Goal: Task Accomplishment & Management: Manage account settings

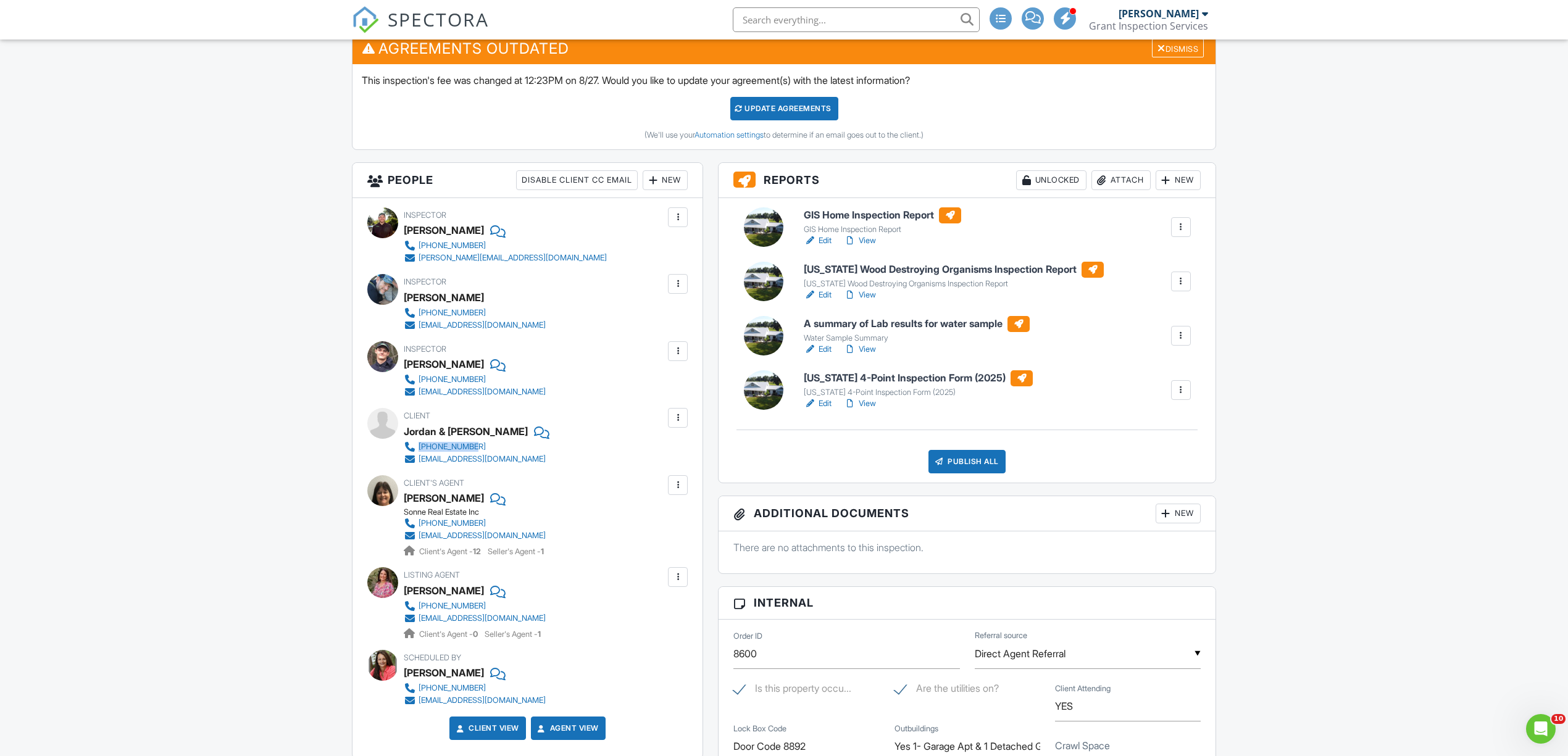
scroll to position [329, 0]
drag, startPoint x: 869, startPoint y: 403, endPoint x: 1314, endPoint y: 332, distance: 450.6
click at [1178, 284] on div at bounding box center [1181, 281] width 12 height 12
click at [1178, 283] on div at bounding box center [1181, 281] width 12 height 12
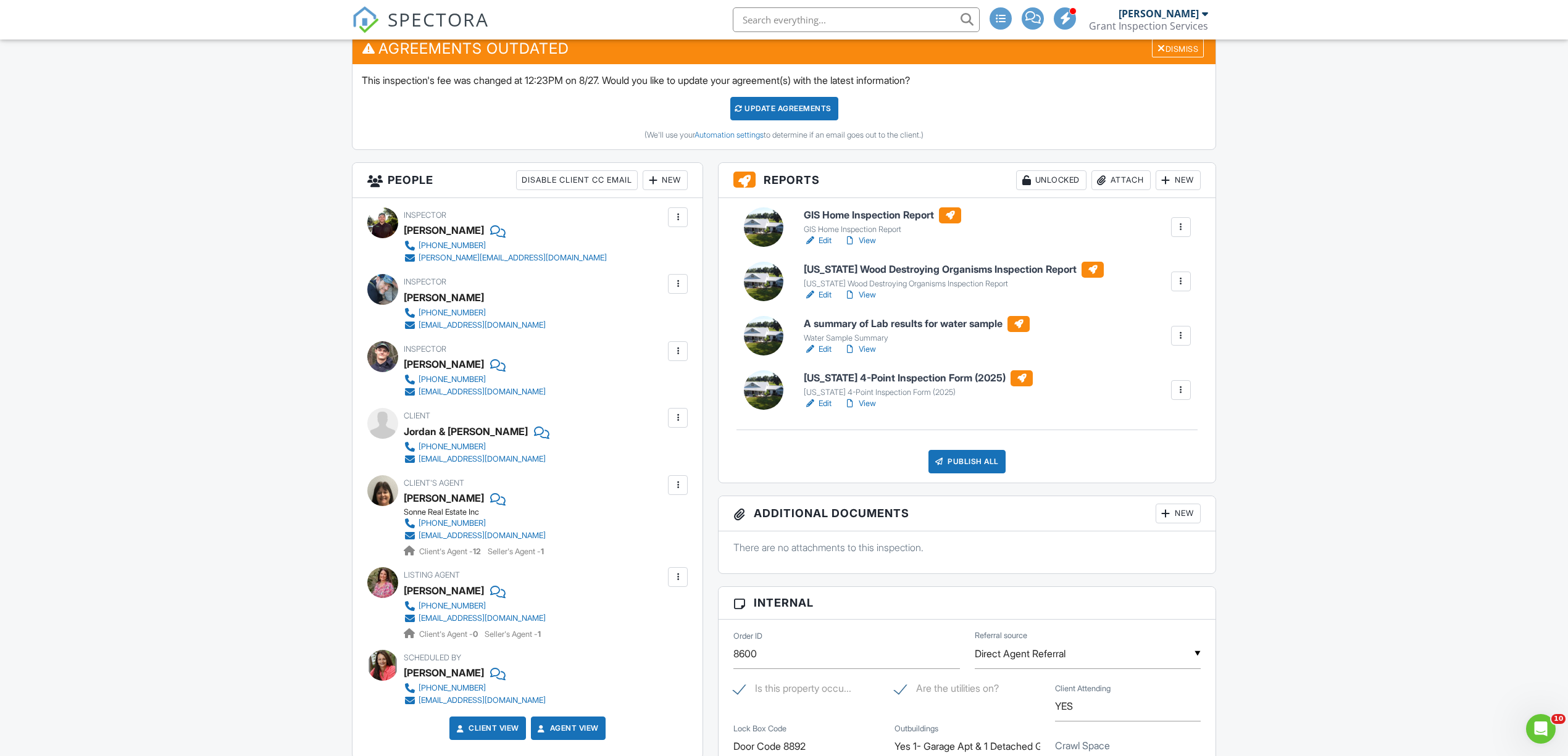
click at [1183, 178] on div "New" at bounding box center [1178, 180] width 45 height 20
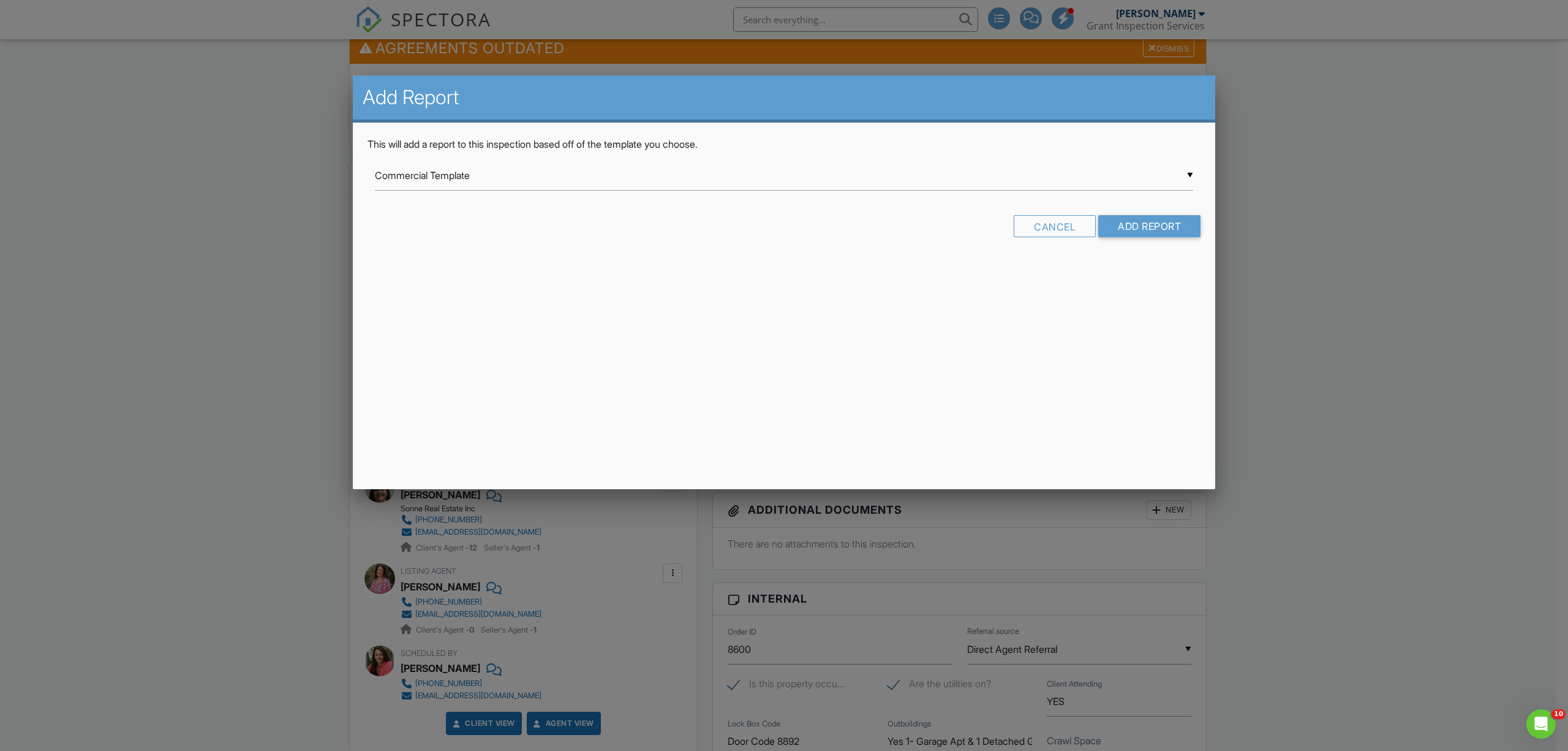
click at [565, 174] on div "▼ Commercial Template Commercial Template Clearance Report Radon Inspection Asb…" at bounding box center [784, 175] width 819 height 30
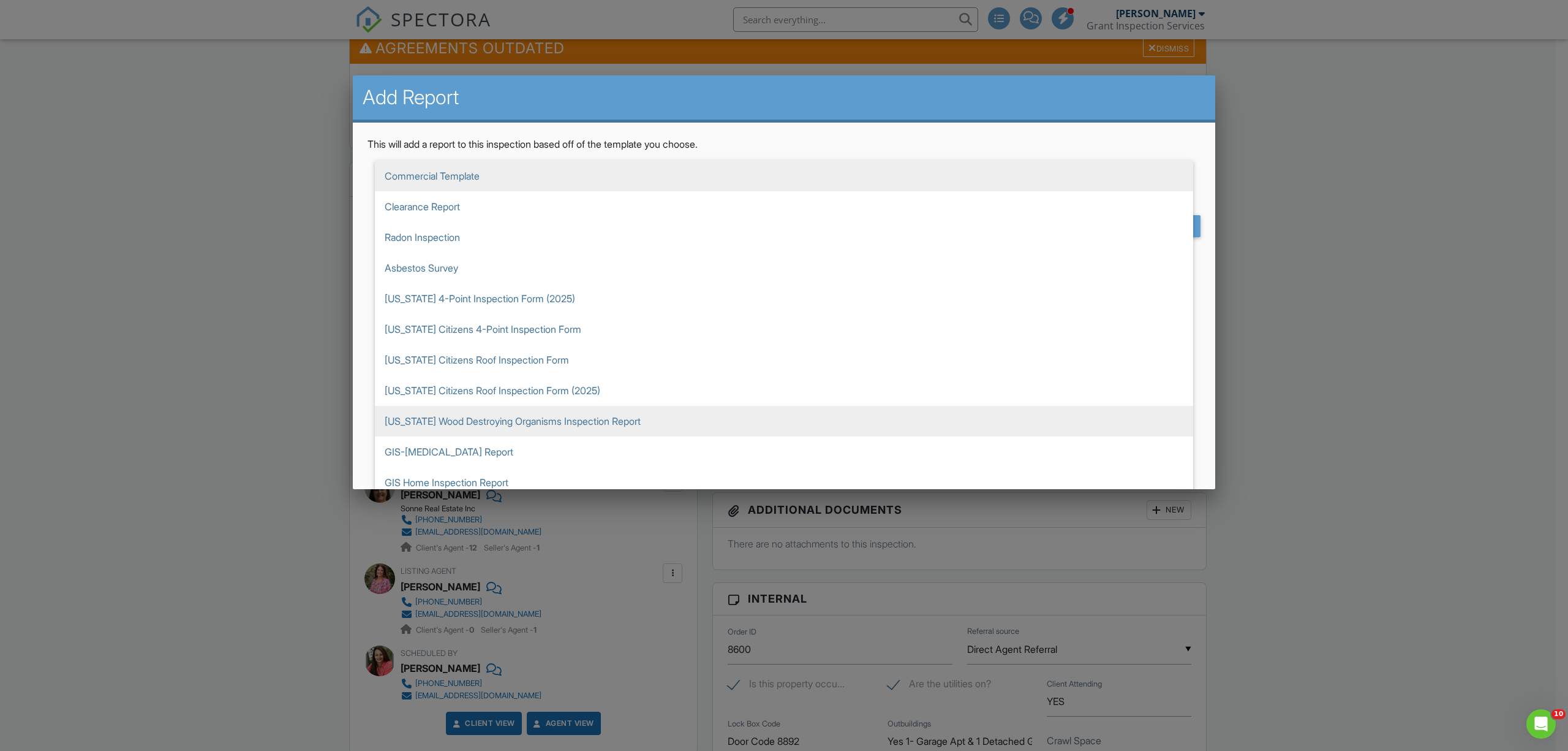
click at [632, 424] on span "[US_STATE] Wood Destroying Organisms Inspection Report" at bounding box center [784, 421] width 819 height 31
type input "[US_STATE] Wood Destroying Organisms Inspection Report"
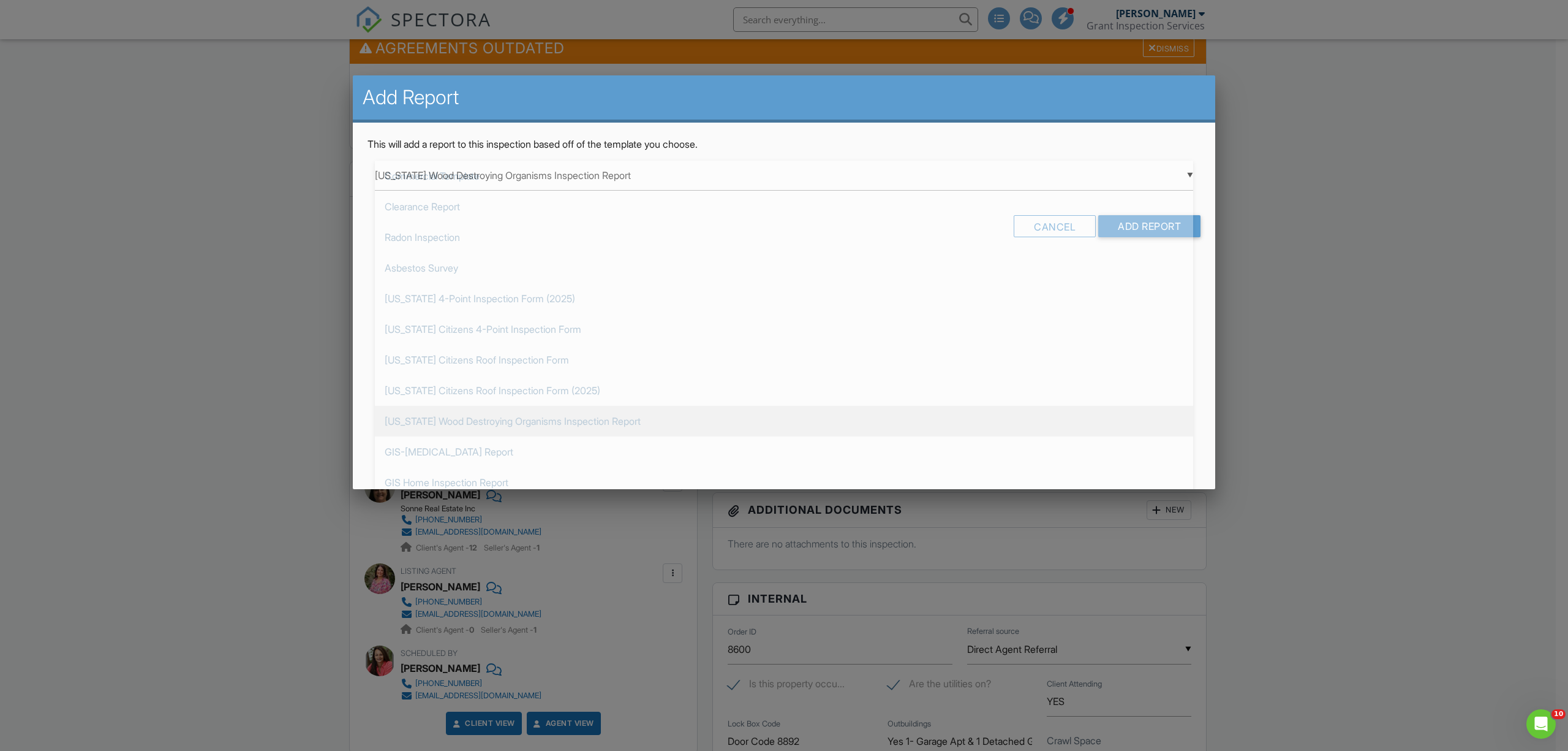
scroll to position [245, 0]
click at [1151, 231] on input "Add Report" at bounding box center [1149, 226] width 102 height 22
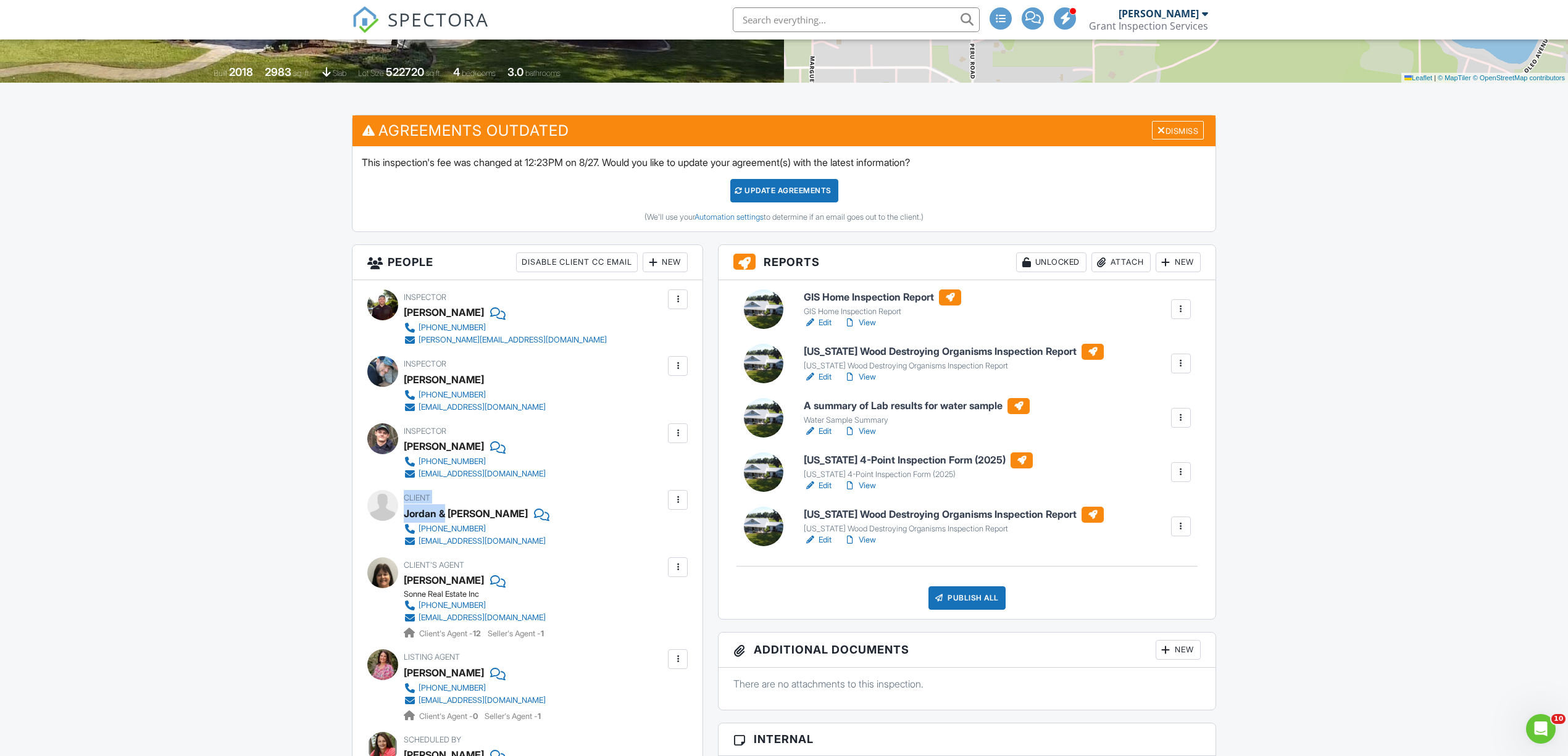
drag, startPoint x: 403, startPoint y: 513, endPoint x: 446, endPoint y: 512, distance: 43.0
click at [446, 512] on div "Client Jordan & Lora Priebe 321-439-1356 jordanpriebe33@gmail.com" at bounding box center [528, 518] width 321 height 57
click at [445, 512] on div "Jordan & [PERSON_NAME]" at bounding box center [466, 513] width 124 height 19
drag, startPoint x: 405, startPoint y: 513, endPoint x: 503, endPoint y: 514, distance: 98.0
click at [503, 514] on div "Jordan & [PERSON_NAME]" at bounding box center [480, 513] width 152 height 19
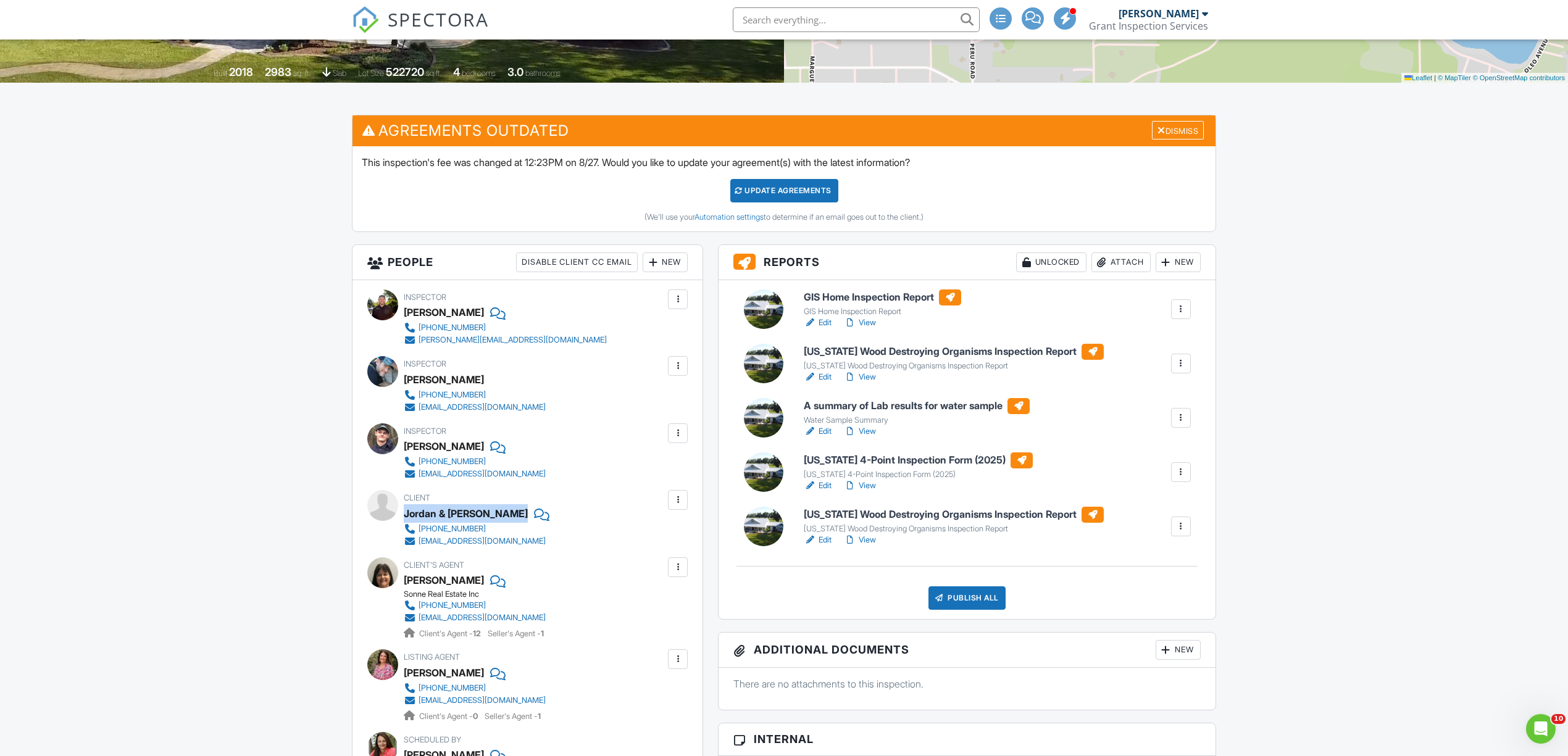
copy div "Jordan & [PERSON_NAME]"
click at [363, 546] on div "Inspector Mason Harbeck 352-406-9415 harbeck.ma97@gmail.com Make Invisible Mark…" at bounding box center [528, 560] width 350 height 561
drag, startPoint x: 571, startPoint y: 536, endPoint x: 456, endPoint y: 526, distance: 115.4
click at [456, 526] on div "Client Jordan & Lora Priebe 321-439-1356 jordanpriebe33@gmail.com" at bounding box center [505, 518] width 201 height 57
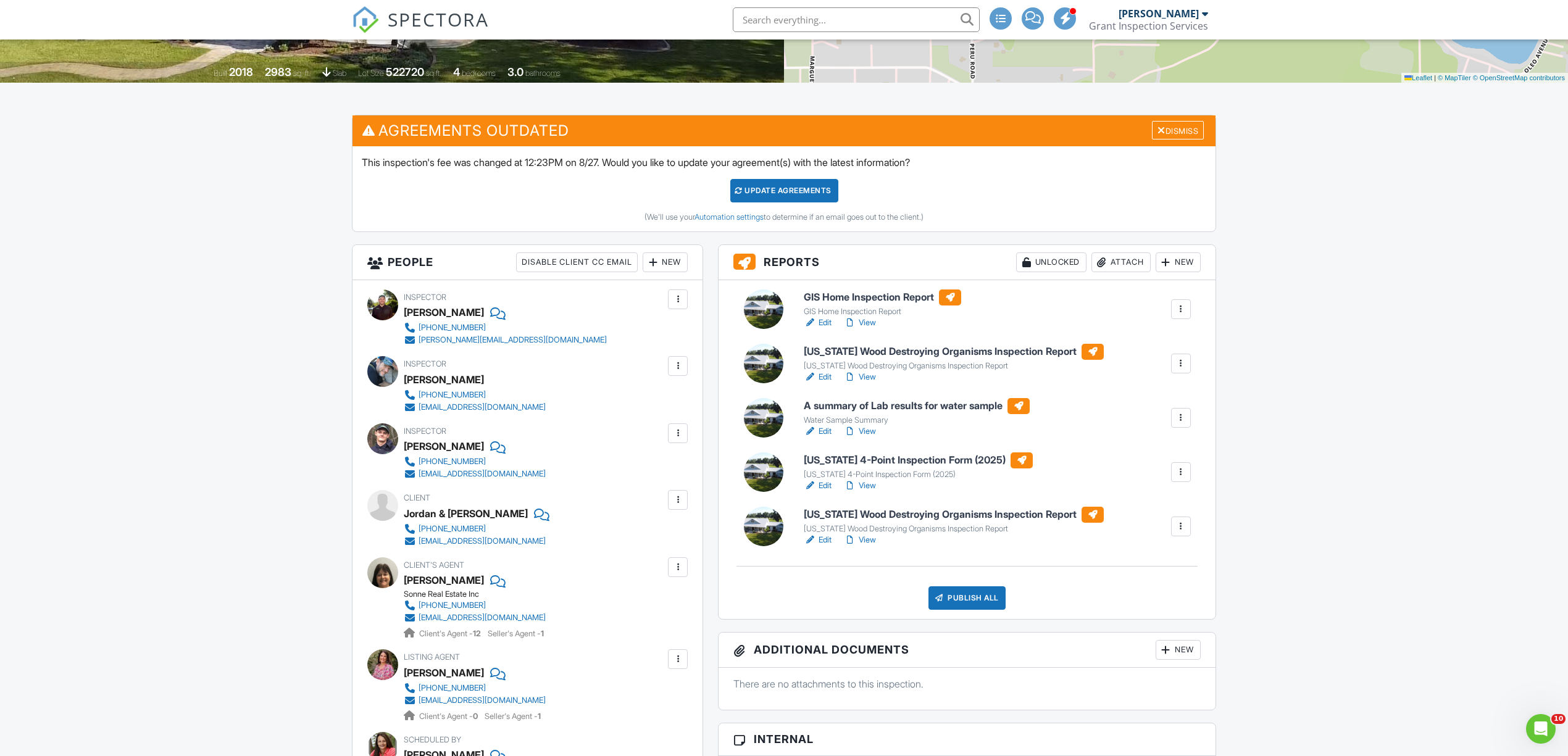
click at [638, 536] on div "Client Jordan & Lora Priebe 321-439-1356 jordanpriebe33@gmail.com" at bounding box center [528, 518] width 321 height 57
drag, startPoint x: 533, startPoint y: 527, endPoint x: 421, endPoint y: 529, distance: 112.0
click at [421, 529] on div "Client Jordan & Lora Priebe 321-439-1356 jordanpriebe33@gmail.com" at bounding box center [505, 518] width 201 height 57
copy div "[PHONE_NUMBER]"
click at [680, 372] on div at bounding box center [678, 365] width 12 height 12
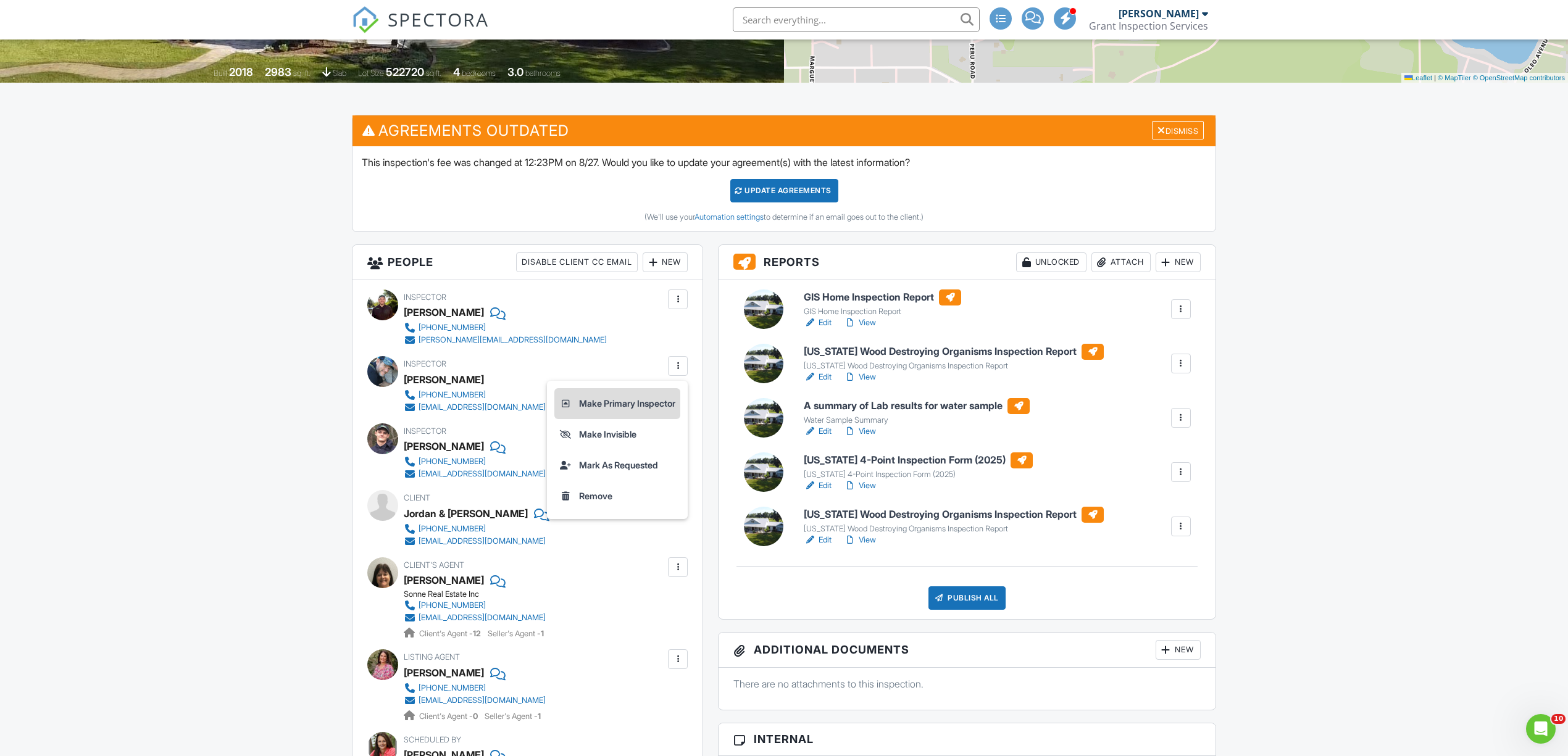
click at [631, 405] on li "Make Primary Inspector" at bounding box center [617, 404] width 126 height 31
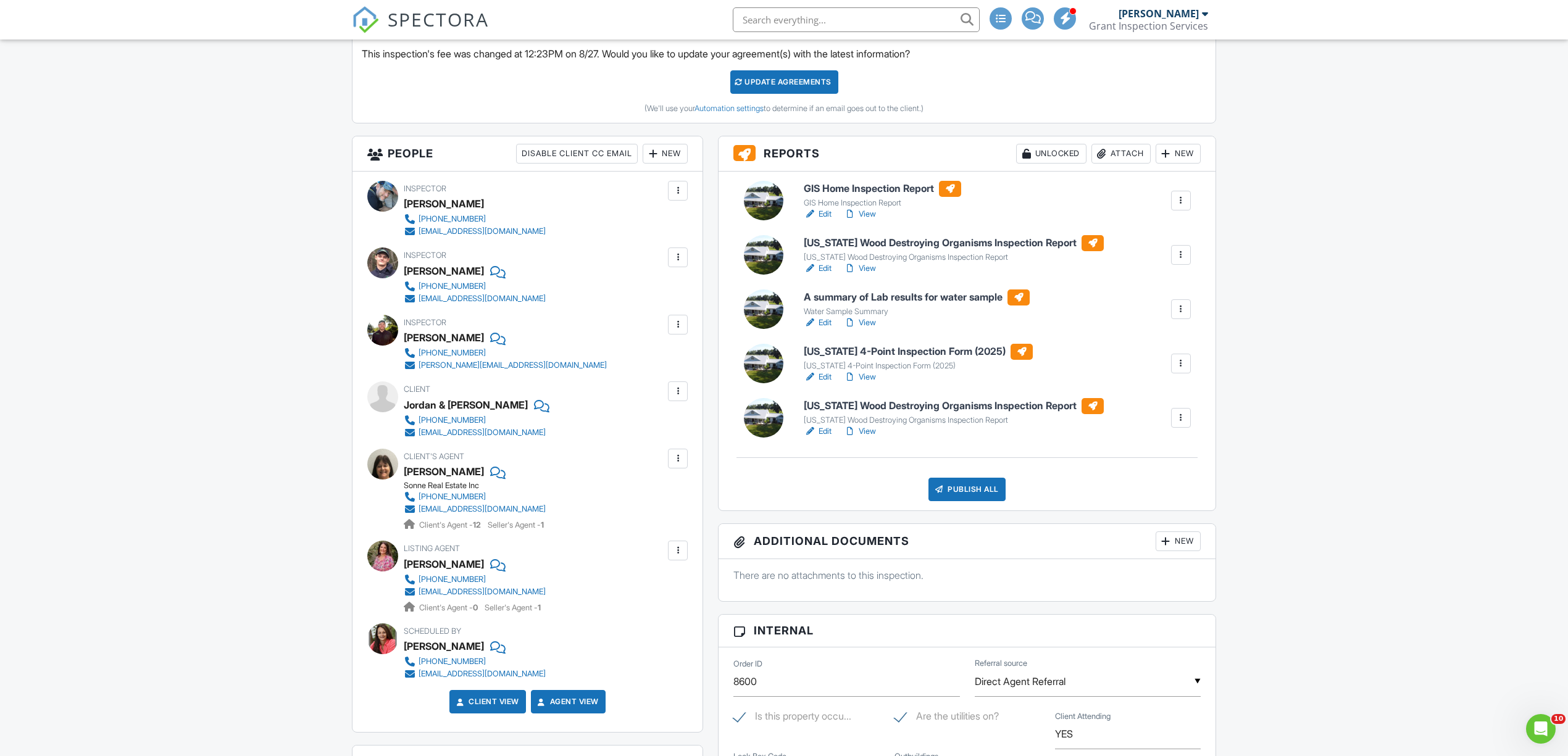
scroll to position [329, 0]
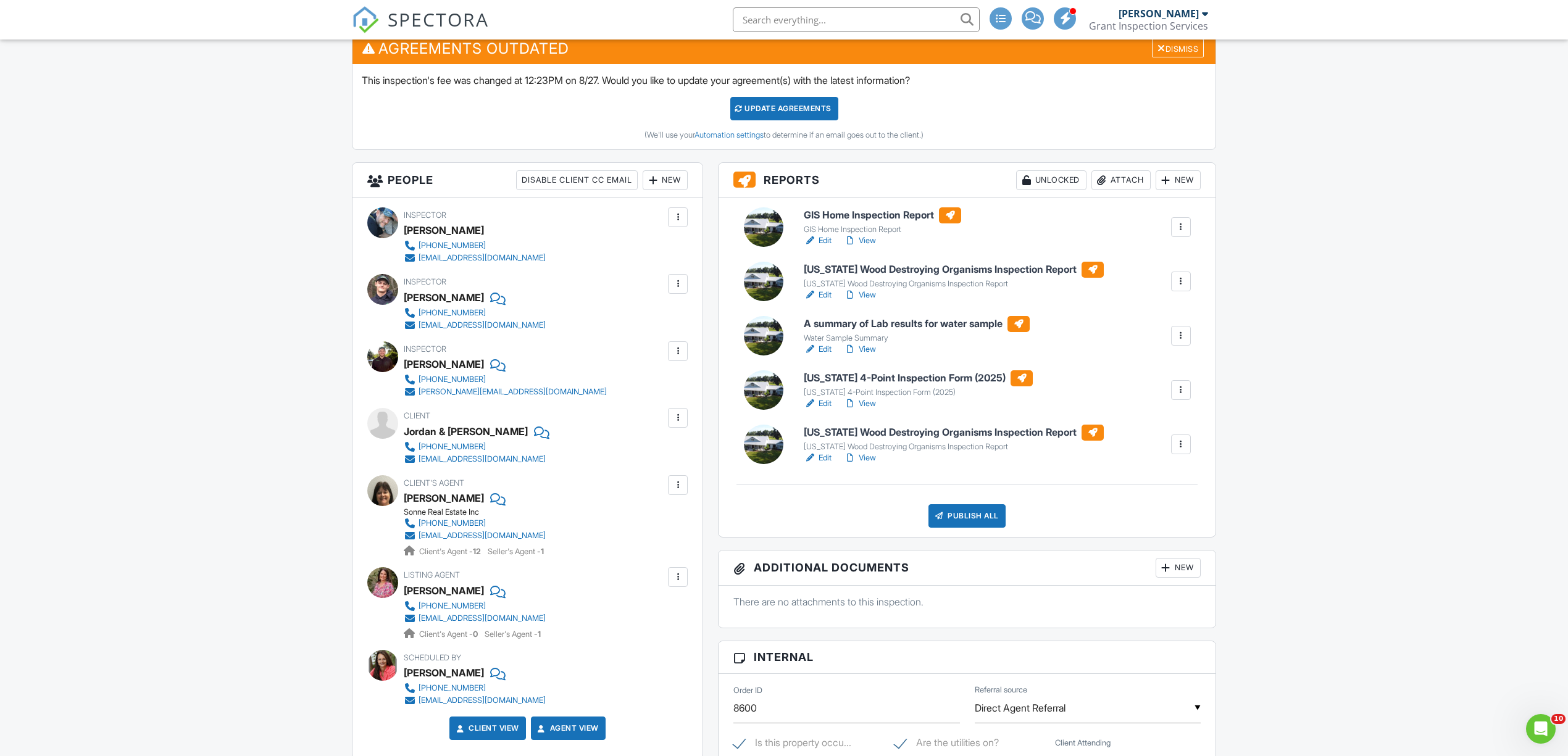
click at [870, 293] on link "View" at bounding box center [860, 295] width 32 height 12
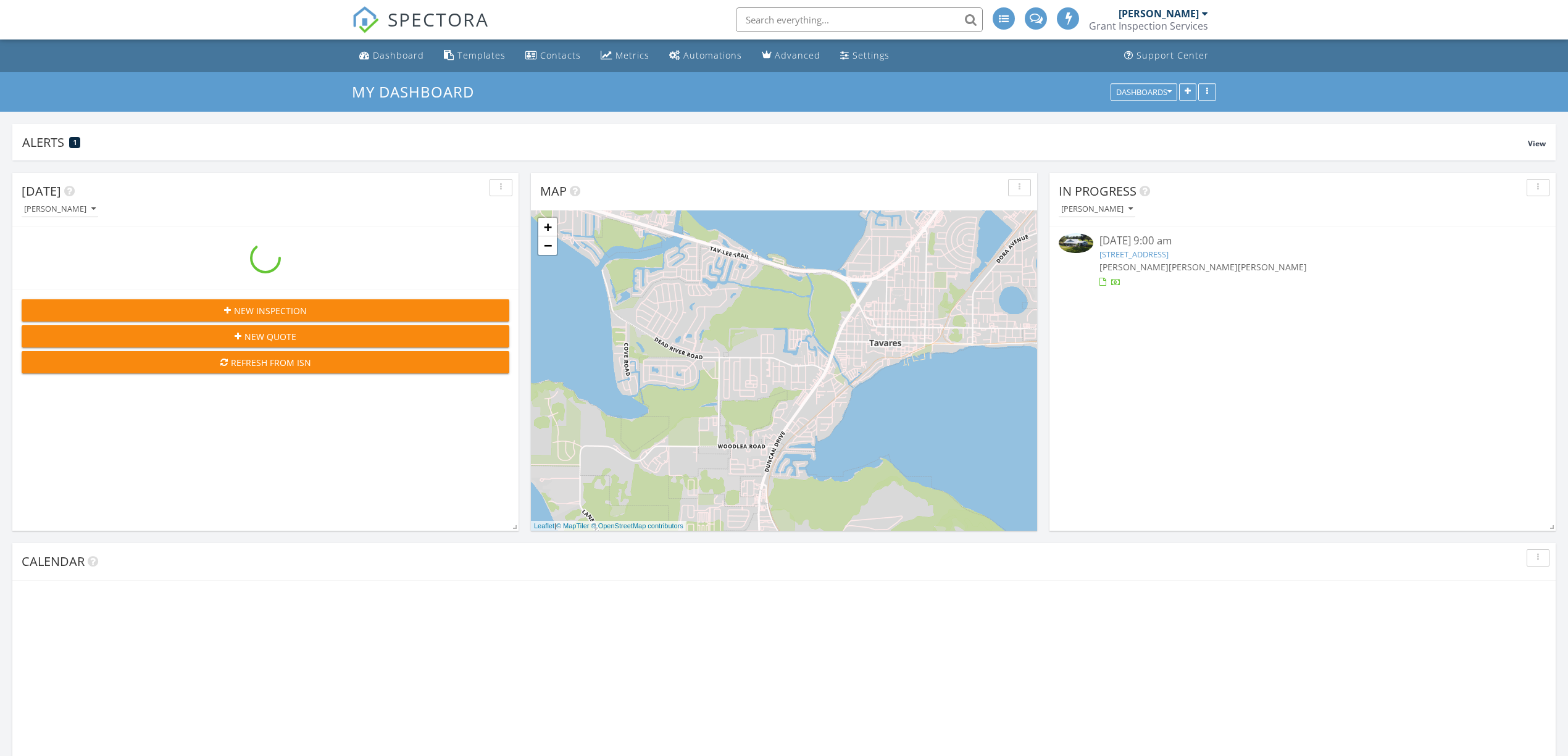
scroll to position [265, 506]
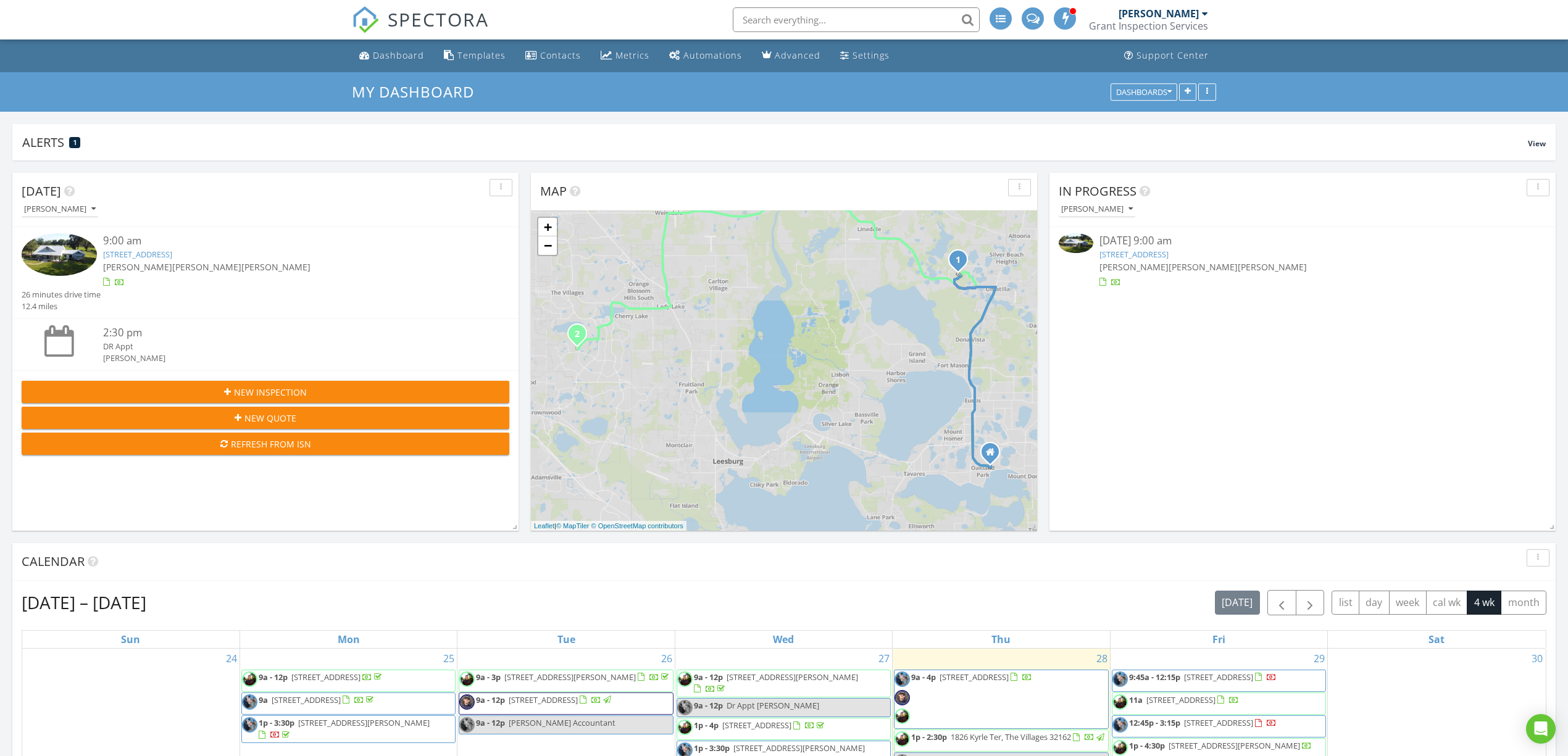
click at [97, 267] on div at bounding box center [62, 256] width 81 height 45
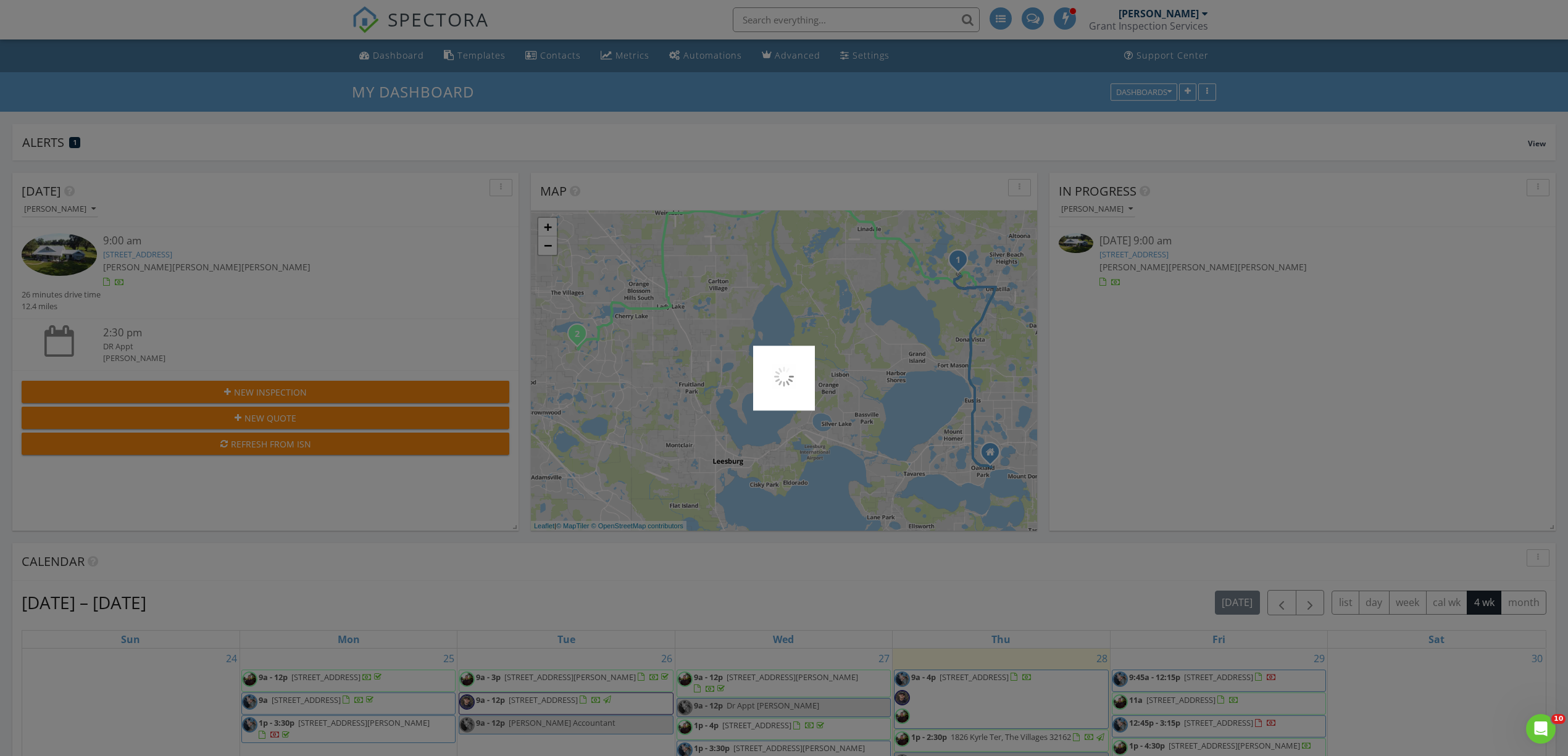
scroll to position [0, 0]
